Goal: Communication & Community: Answer question/provide support

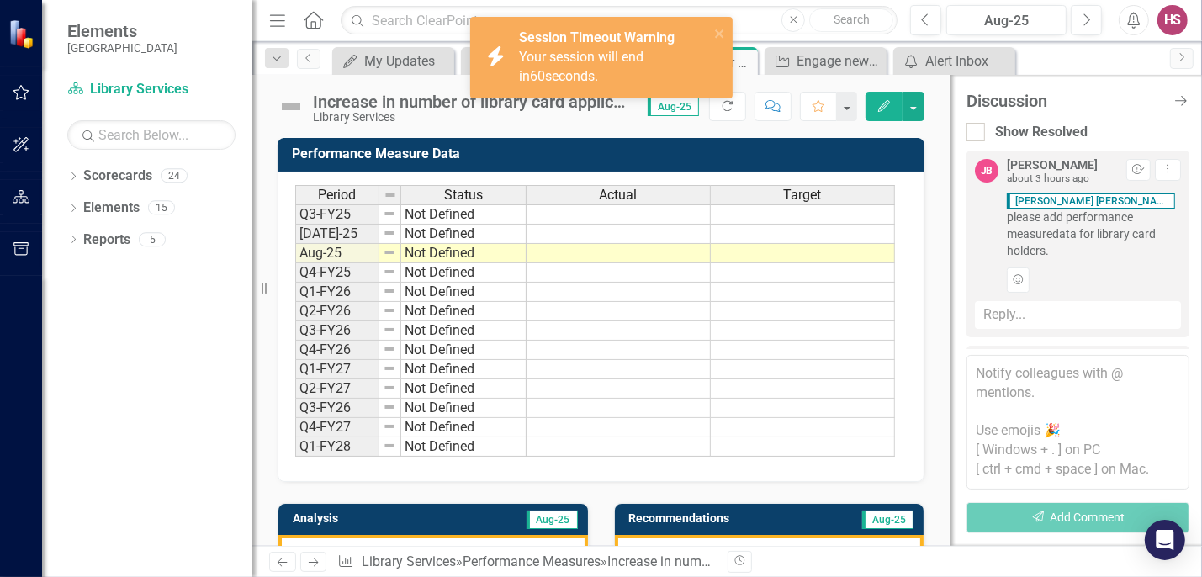
scroll to position [173, 0]
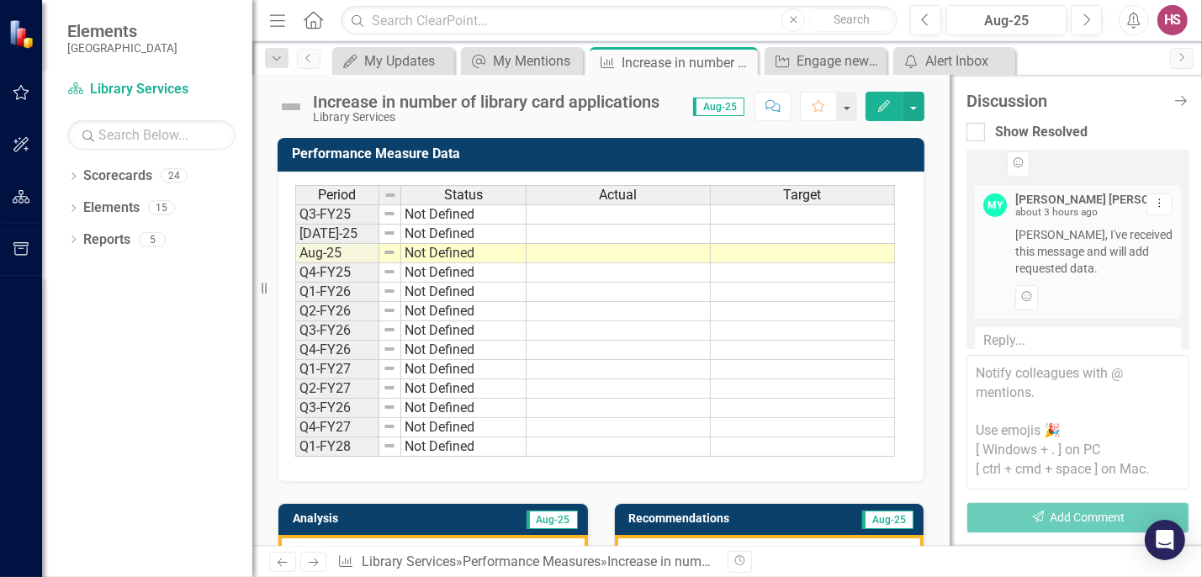
scroll to position [315, 0]
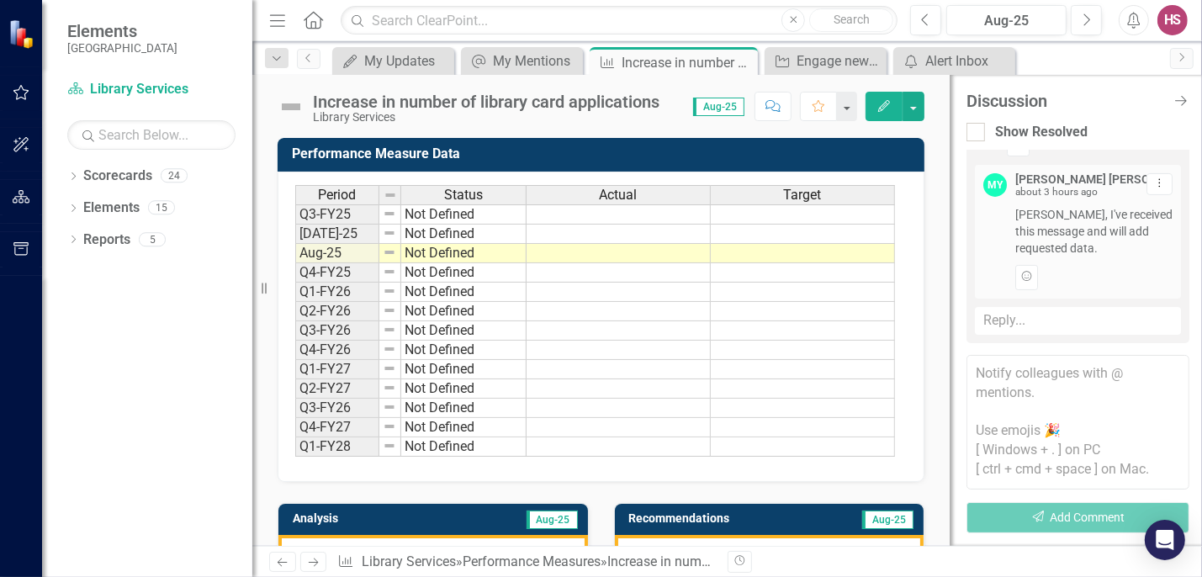
click at [1077, 325] on div "Reply..." at bounding box center [1078, 321] width 206 height 28
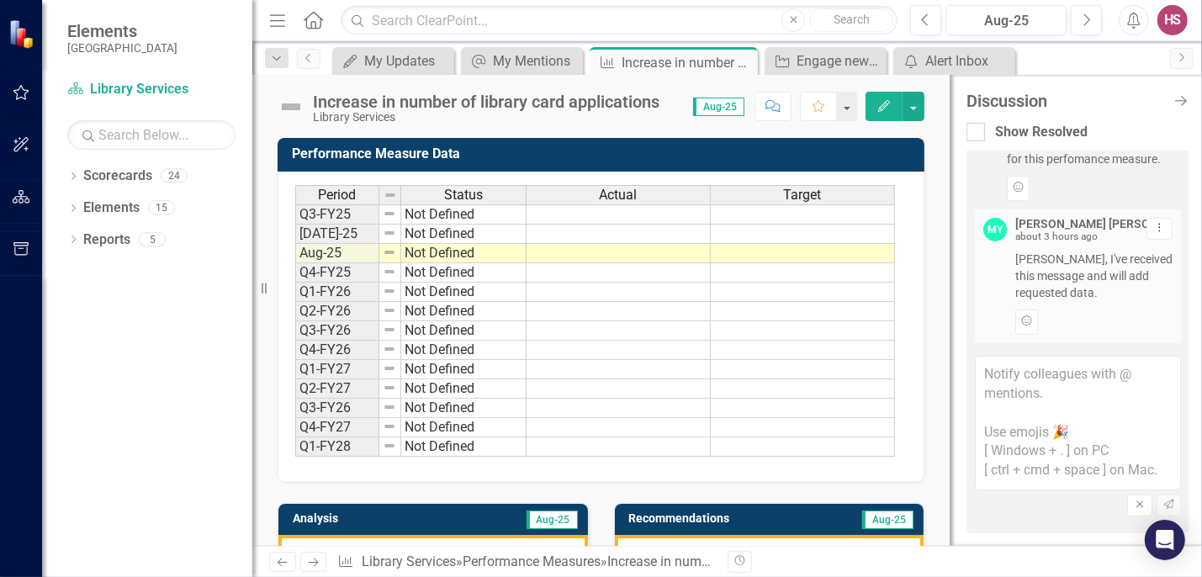
scroll to position [268, 0]
click at [1072, 454] on textarea at bounding box center [1078, 425] width 206 height 135
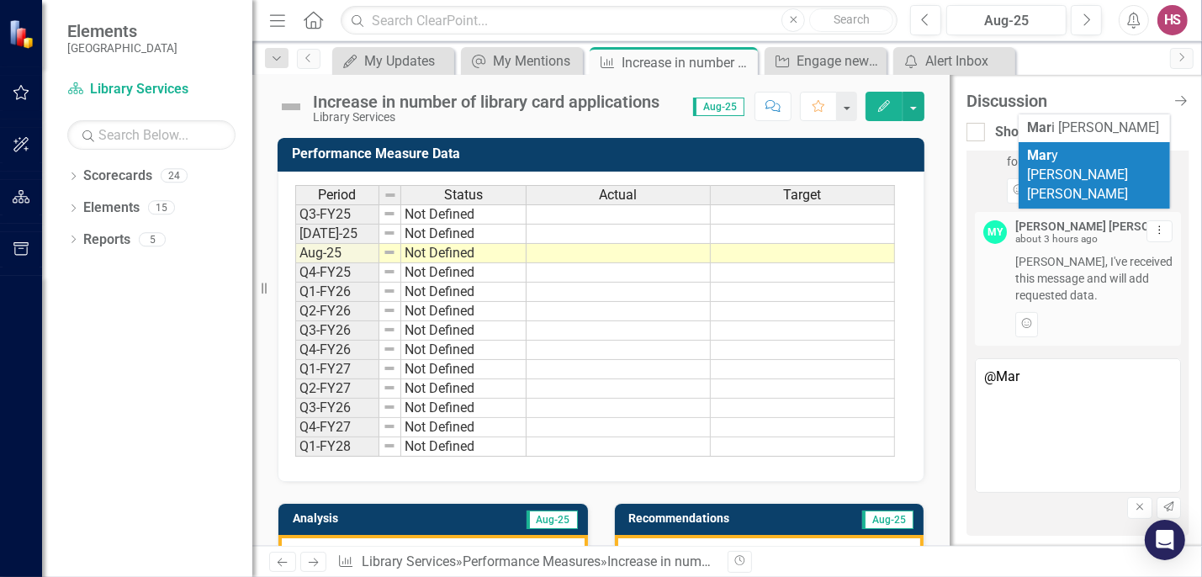
click at [1076, 159] on span "Mar y Ann Yaw Sosa" at bounding box center [1077, 174] width 101 height 55
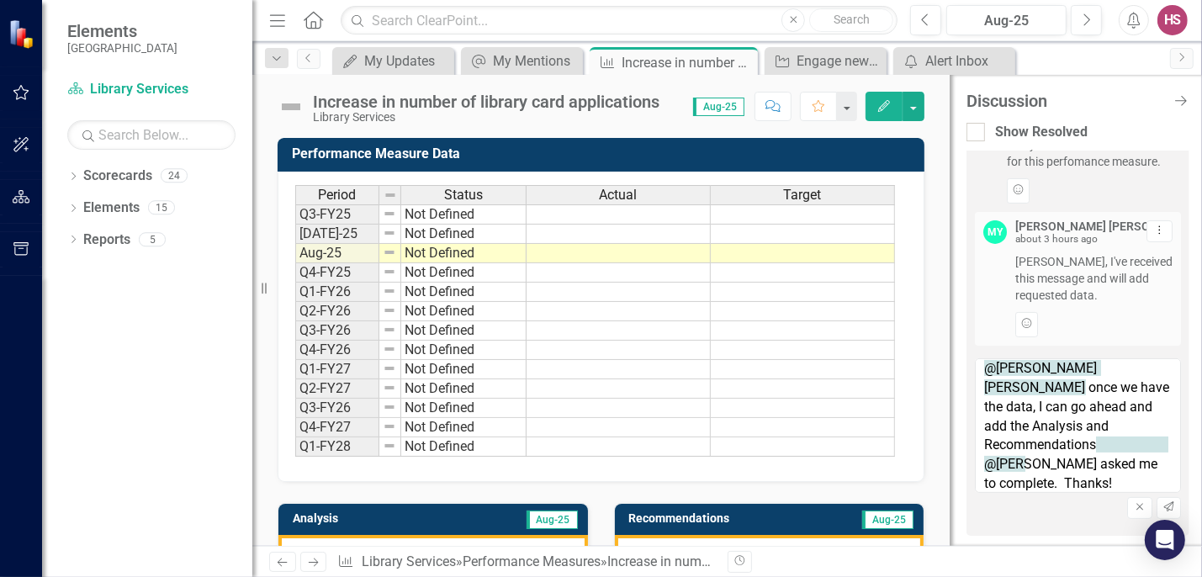
scroll to position [0, 0]
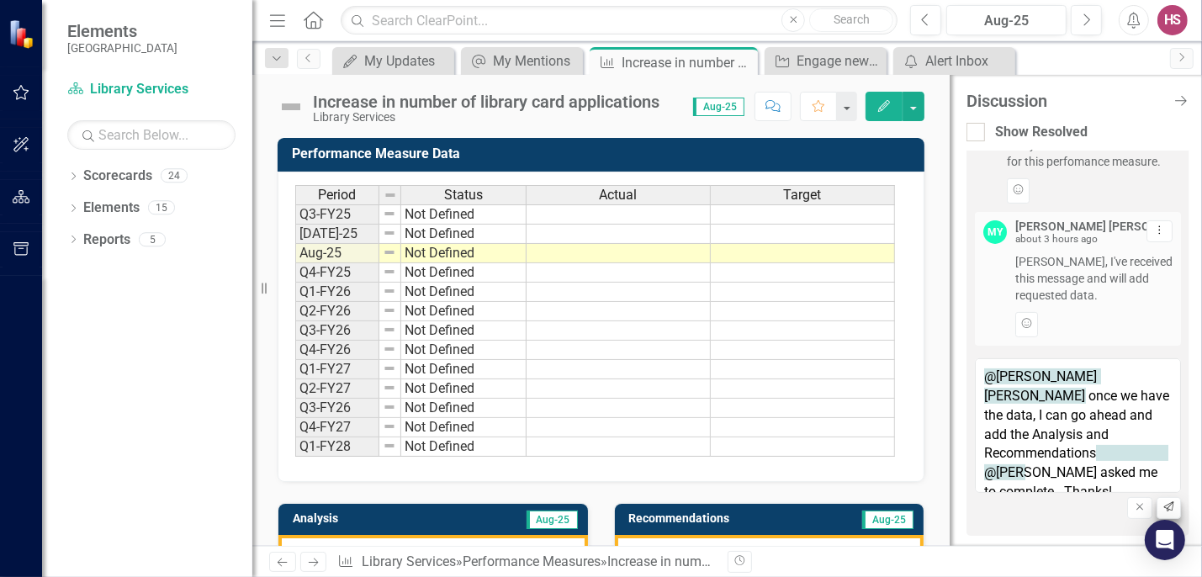
type textarea "@Mary Ann Yaw Sosa once we have the data, I can go ahead and add the Analysis a…"
click at [1163, 502] on icon "button" at bounding box center [1168, 507] width 10 height 10
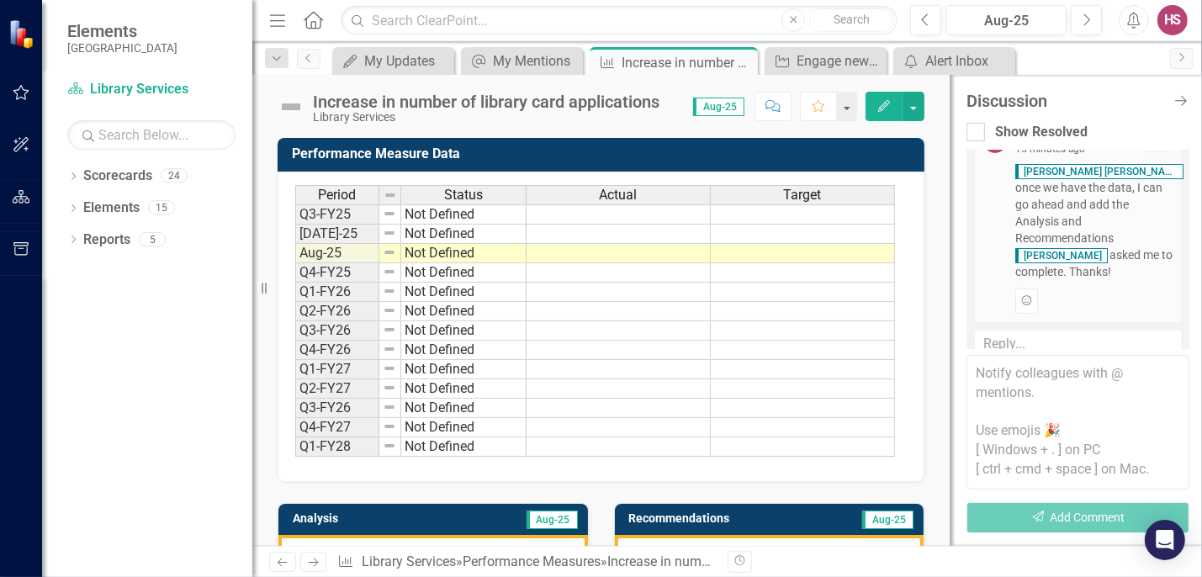
scroll to position [507, 0]
